Goal: Book appointment/travel/reservation

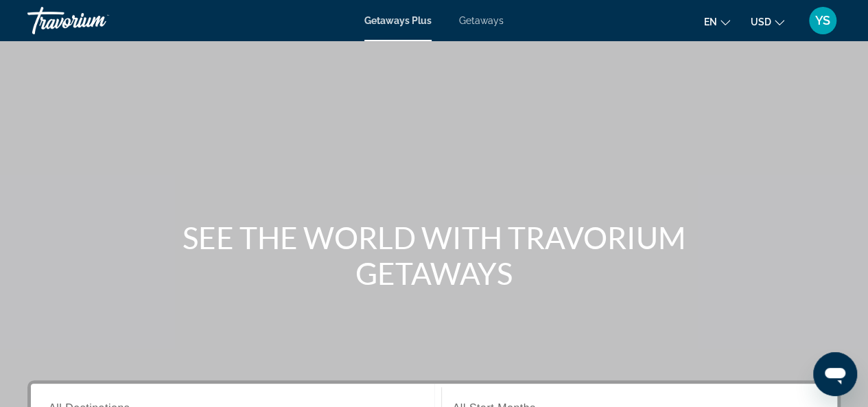
click at [479, 21] on span "Getaways" at bounding box center [481, 20] width 45 height 11
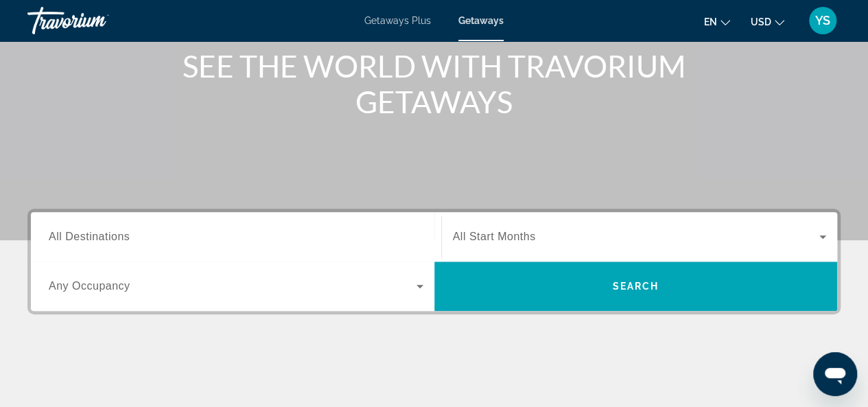
scroll to position [173, 0]
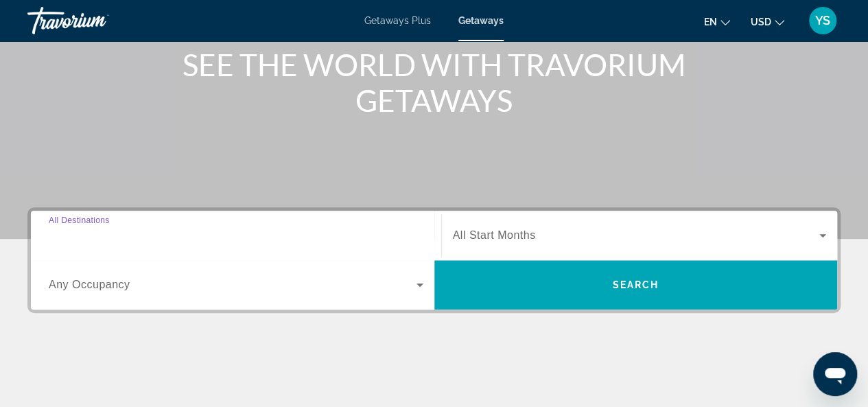
click at [375, 234] on input "Destination All Destinations" at bounding box center [236, 236] width 374 height 16
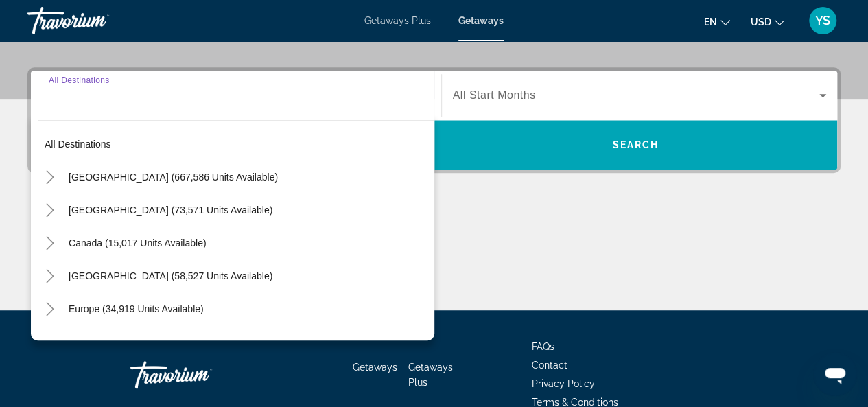
scroll to position [335, 0]
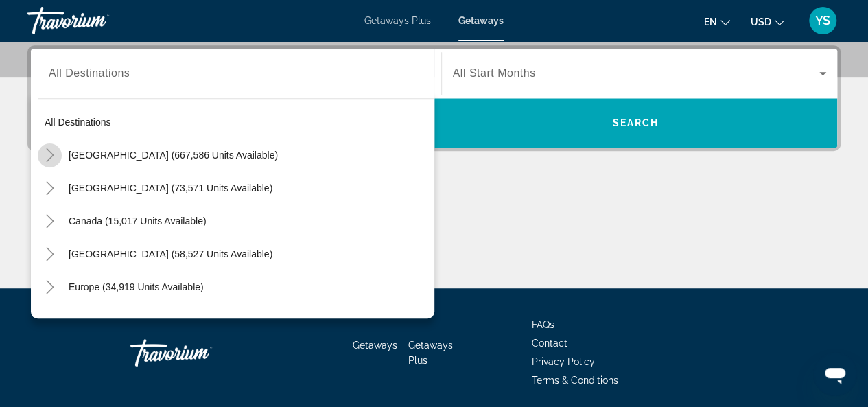
click at [51, 150] on icon "Toggle United States (667,586 units available)" at bounding box center [50, 155] width 14 height 14
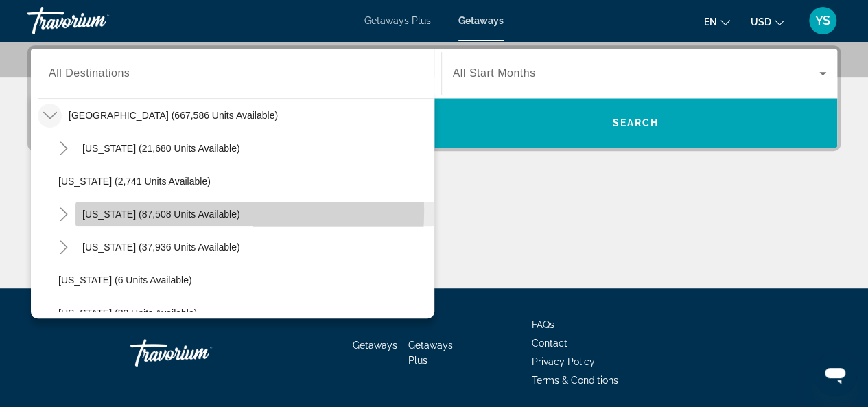
click at [163, 209] on span "[US_STATE] (87,508 units available)" at bounding box center [161, 213] width 158 height 11
type input "**********"
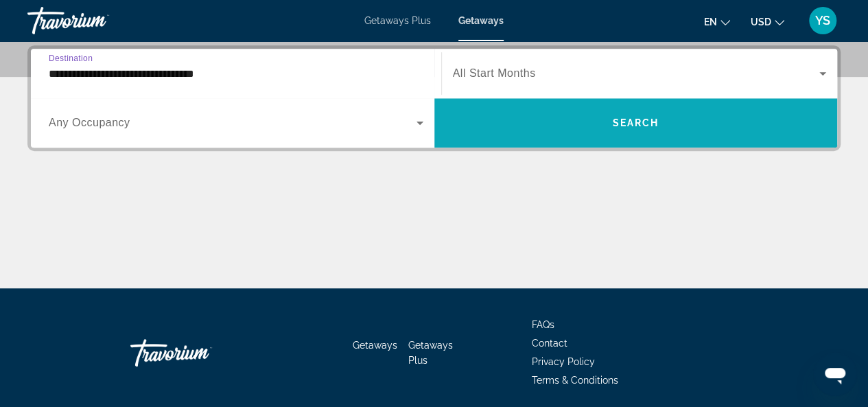
click at [661, 136] on span "Search widget" at bounding box center [635, 122] width 403 height 33
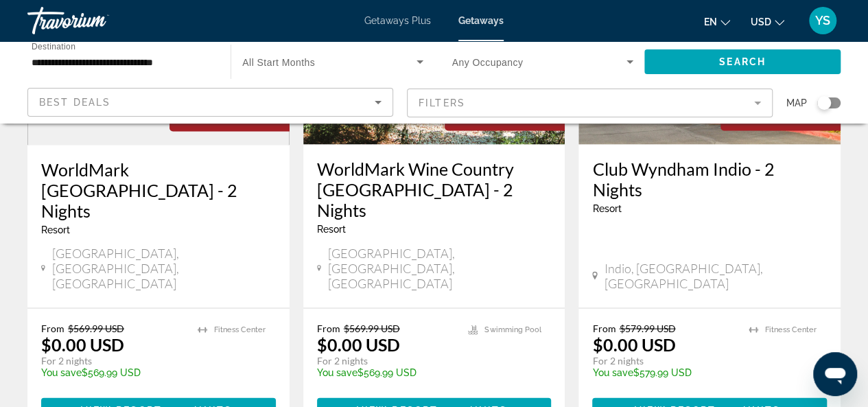
scroll to position [1318, 0]
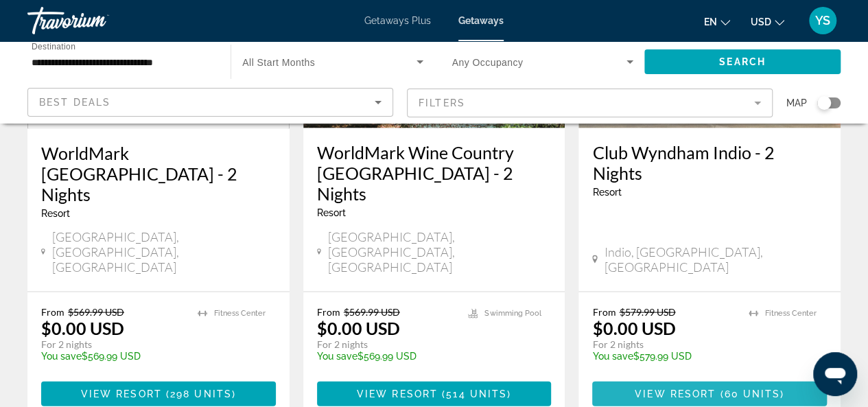
click at [745, 388] on span "60 units" at bounding box center [752, 393] width 56 height 11
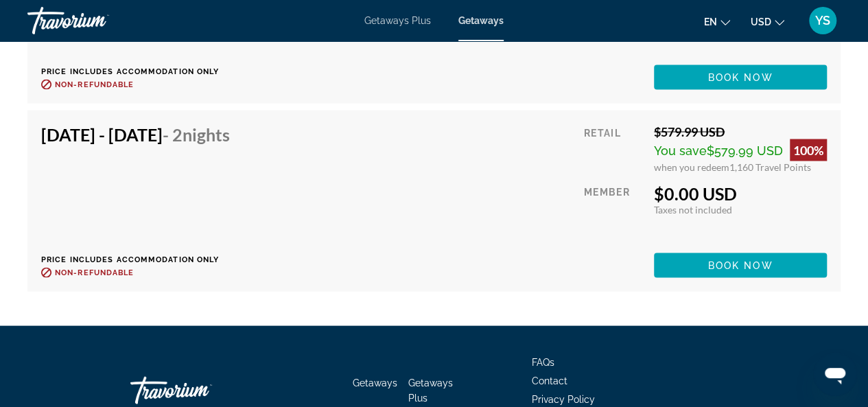
scroll to position [6553, 0]
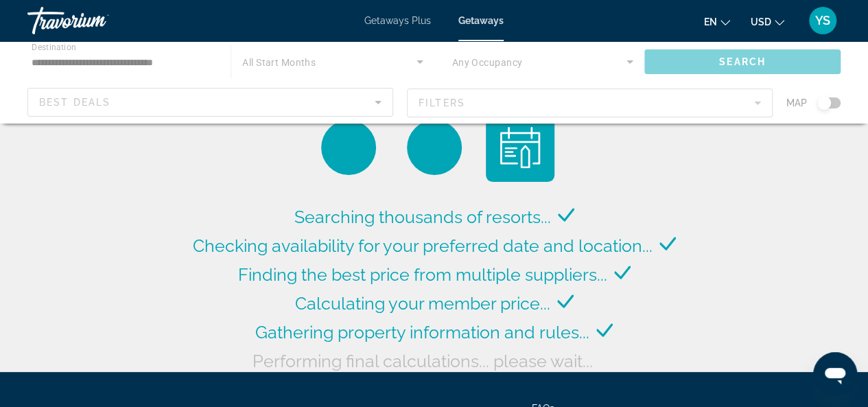
click at [625, 64] on div "Main content" at bounding box center [434, 82] width 868 height 82
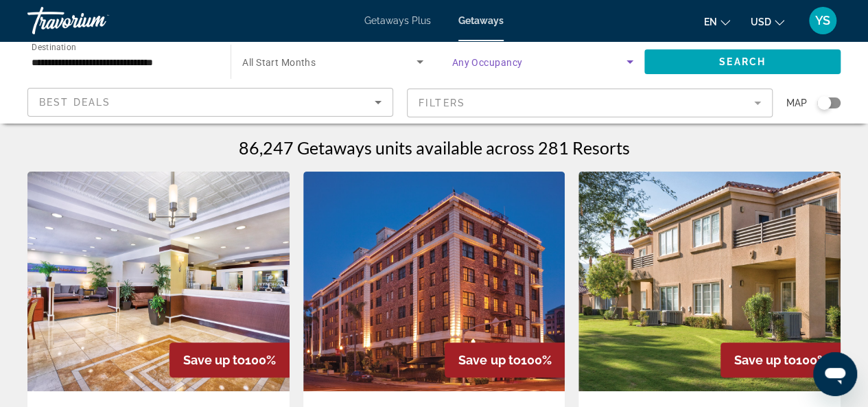
click at [628, 60] on icon "Search widget" at bounding box center [629, 61] width 16 height 16
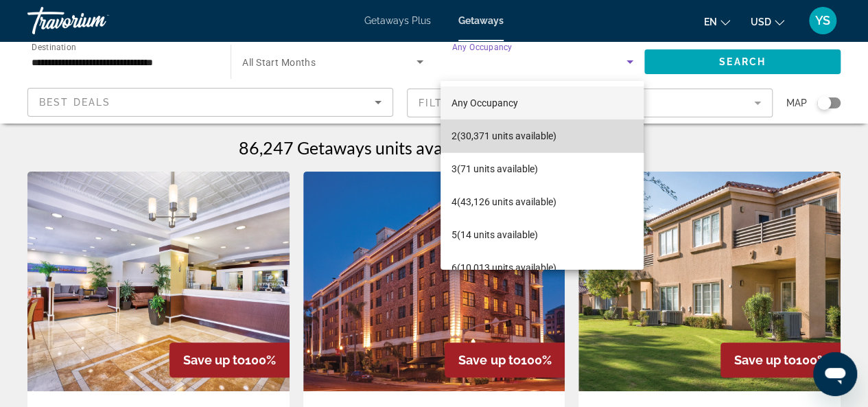
click at [547, 132] on span "2 (30,371 units available)" at bounding box center [503, 136] width 105 height 16
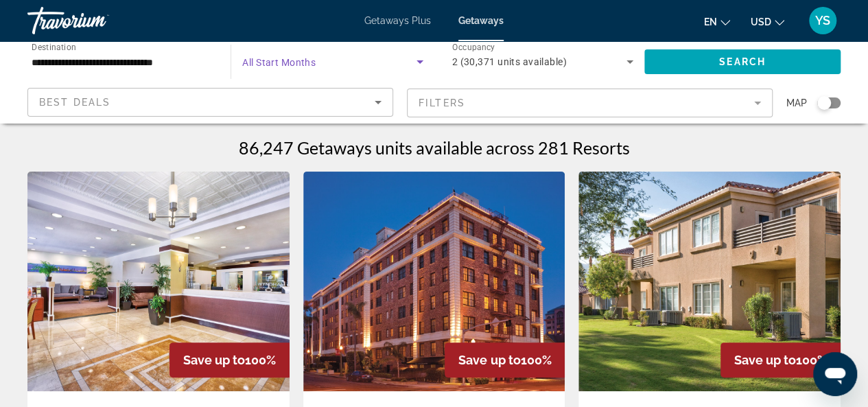
click at [415, 62] on icon "Search widget" at bounding box center [419, 61] width 16 height 16
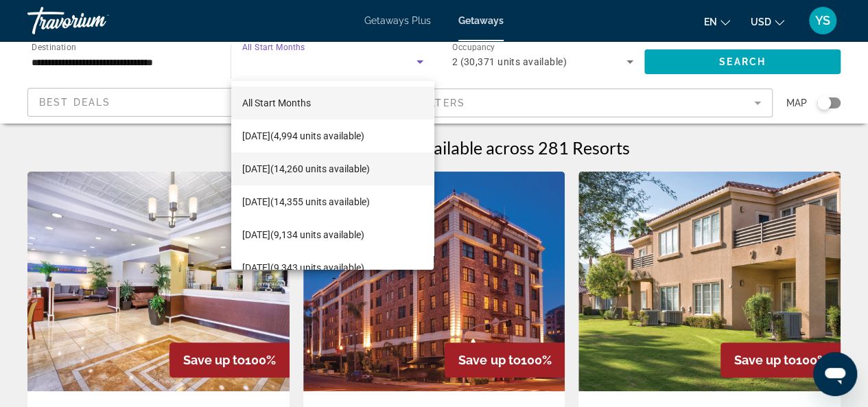
click at [370, 175] on span "[DATE] (14,260 units available)" at bounding box center [306, 168] width 128 height 16
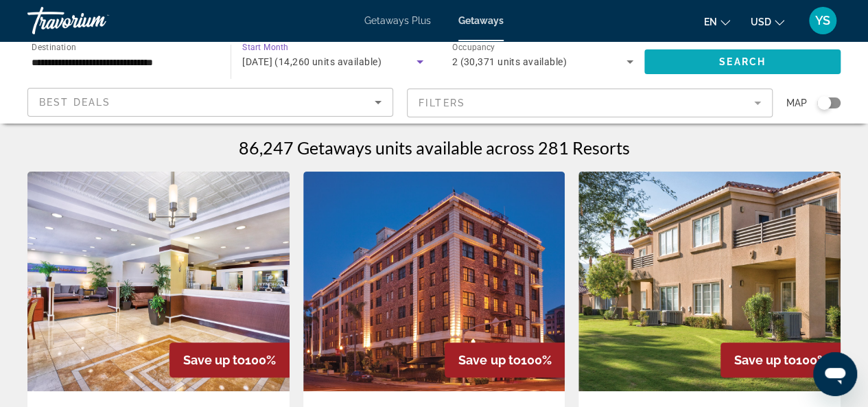
click at [800, 64] on span "Search widget" at bounding box center [742, 61] width 196 height 33
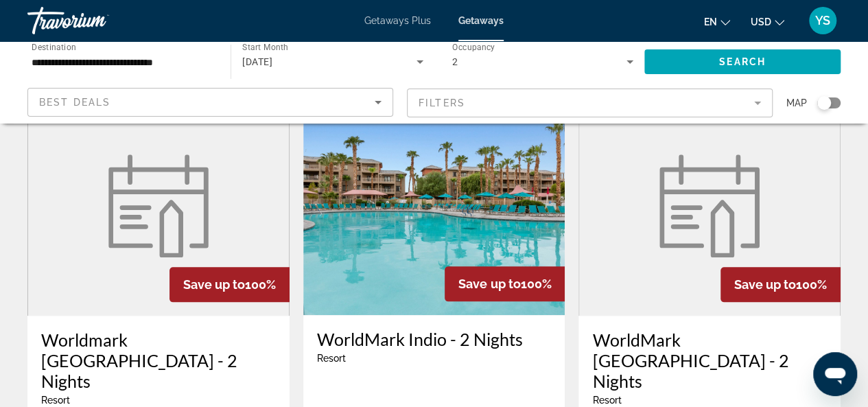
scroll to position [381, 0]
